Goal: Find specific page/section: Find specific page/section

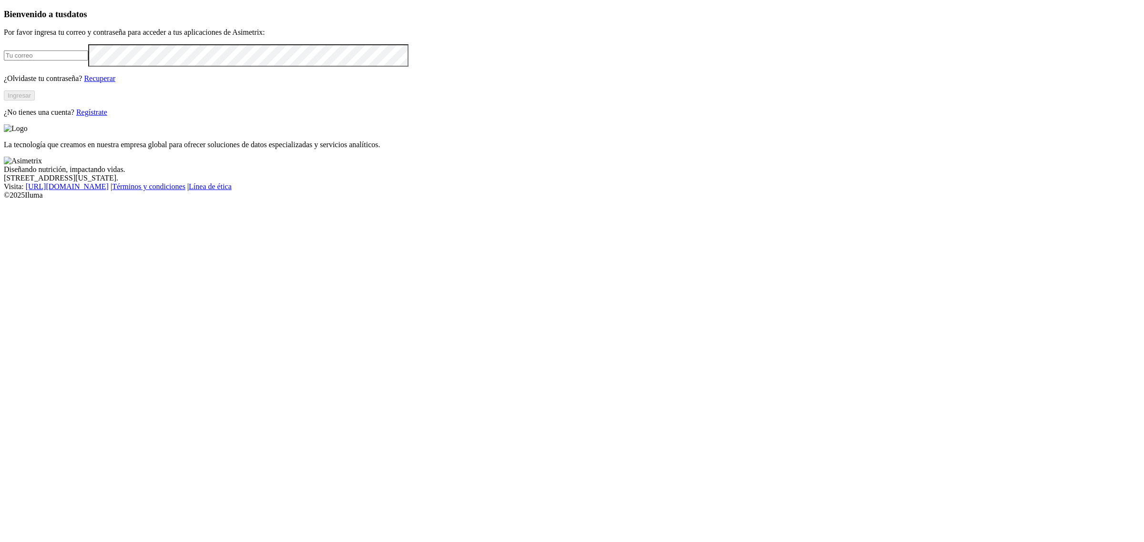
type input "[EMAIL_ADDRESS][PERSON_NAME][DOMAIN_NAME]"
click at [35, 101] on button "Ingresar" at bounding box center [19, 96] width 31 height 10
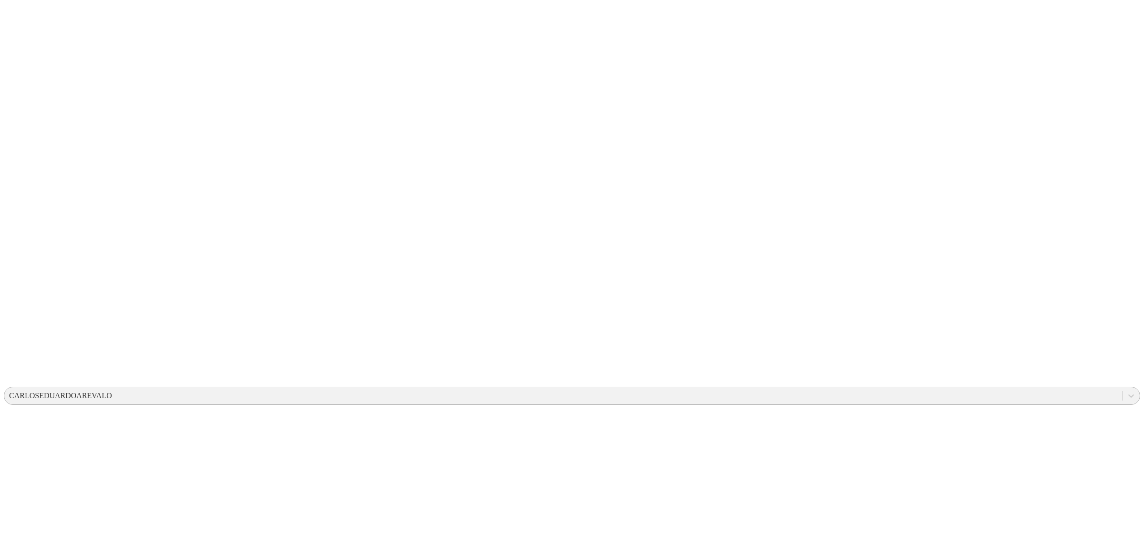
click at [112, 392] on div "CARLOSEDUARDOAREVALO" at bounding box center [60, 396] width 103 height 9
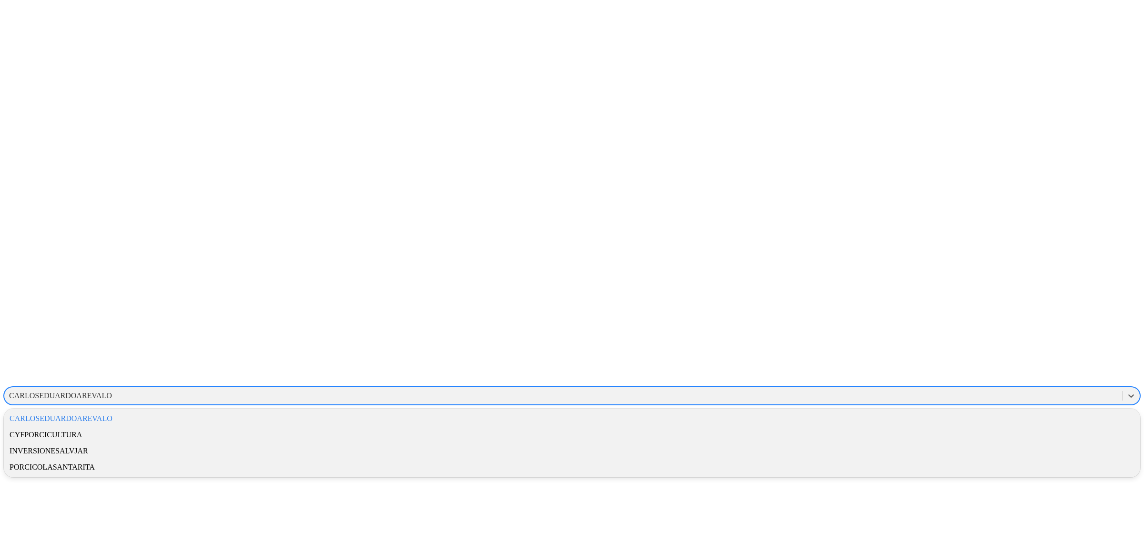
click at [971, 427] on div "CYFPORCICULTURA" at bounding box center [572, 435] width 1136 height 16
